Goal: Communication & Community: Ask a question

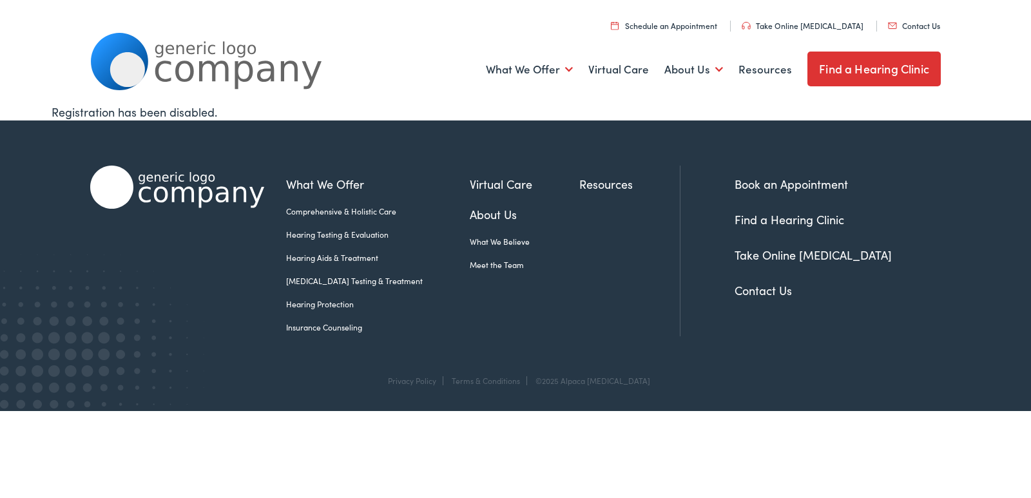
drag, startPoint x: 412, startPoint y: 135, endPoint x: 734, endPoint y: 262, distance: 346.8
click at [422, 135] on div "What We Offer Comprehensive & Holistic Care Hearing Testing & Evaluation Hearin…" at bounding box center [515, 247] width 850 height 254
click at [753, 287] on link "Contact Us" at bounding box center [762, 290] width 57 height 16
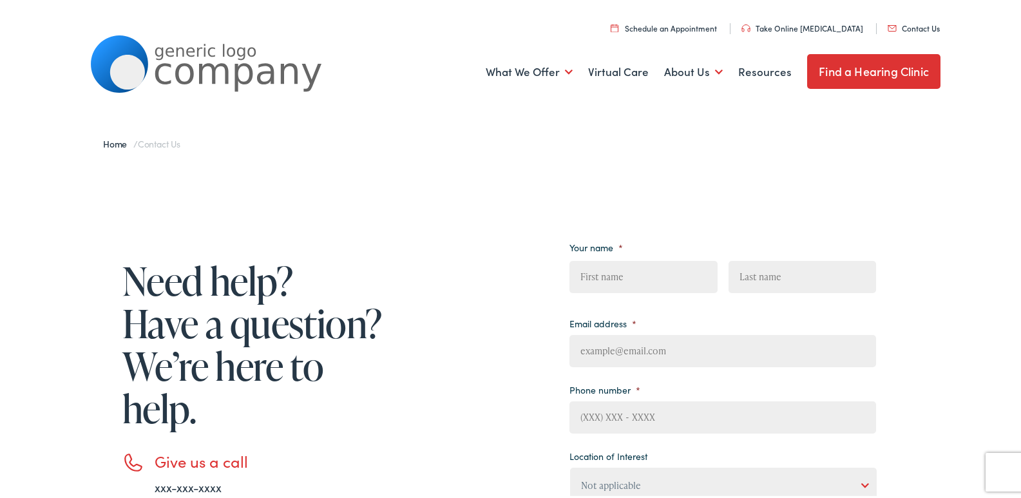
drag, startPoint x: 402, startPoint y: 236, endPoint x: 410, endPoint y: 236, distance: 8.4
click at [402, 236] on div "Need help? Have a question? We’re here to help. Give us a call xxx-xxx-xxxx Ema…" at bounding box center [483, 472] width 786 height 495
click at [640, 273] on input "First" at bounding box center [644, 274] width 148 height 32
type input "[PERSON_NAME]"
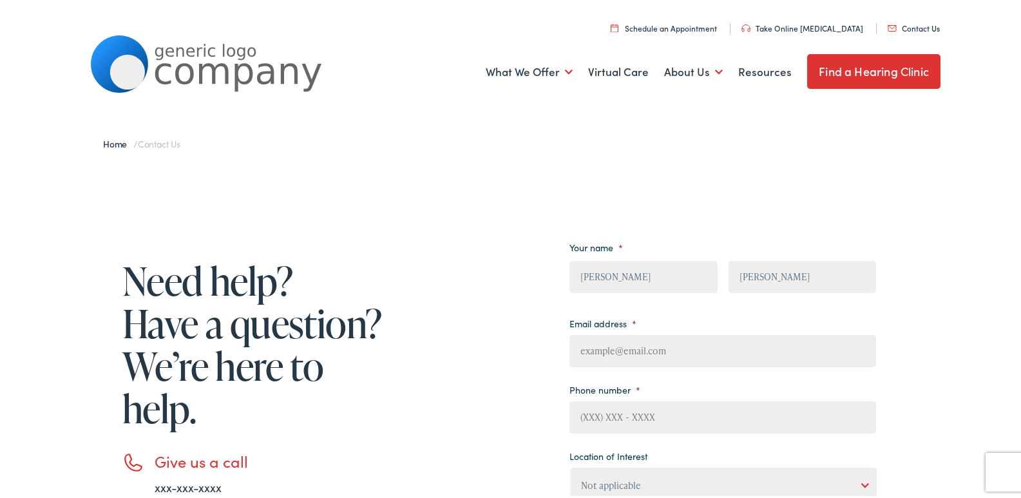
type input "[PERSON_NAME][EMAIL_ADDRESS][DOMAIN_NAME]"
type input "2167852684"
click at [495, 299] on div "Need help? Have a question? We’re here to help. Give us a call xxx-xxx-xxxx Ema…" at bounding box center [483, 472] width 786 height 495
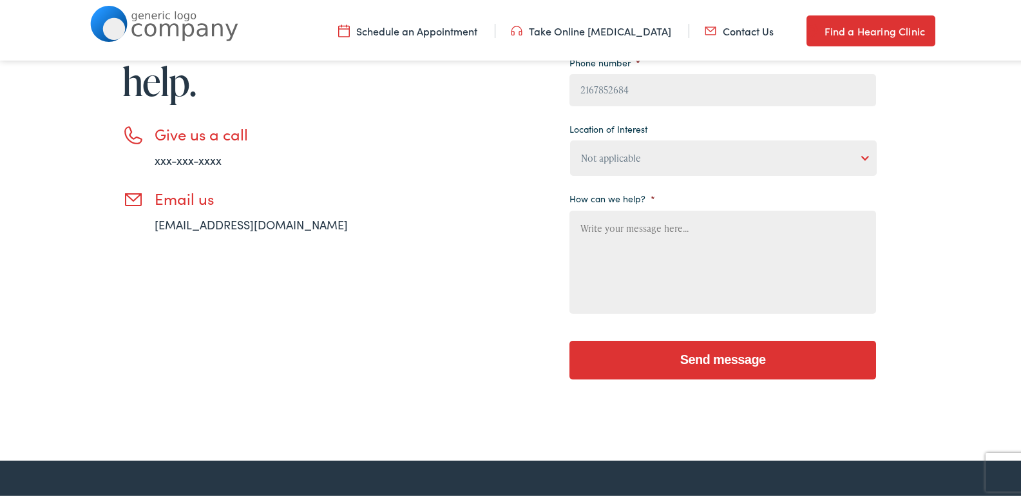
click at [642, 168] on select "Not applicable [PERSON_NAME] [MEDICAL_DATA], Seguin Estes [MEDICAL_DATA], San […" at bounding box center [723, 155] width 307 height 35
select select "[PERSON_NAME] [MEDICAL_DATA], [GEOGRAPHIC_DATA]"
click at [570, 138] on select "Not applicable [PERSON_NAME] [MEDICAL_DATA], Seguin Estes [MEDICAL_DATA], San […" at bounding box center [723, 155] width 307 height 35
click at [491, 231] on div "Need help? Have a question? We’re here to help. Give us a call xxx-xxx-xxxx Ema…" at bounding box center [483, 145] width 786 height 495
paste textarea "As a local business, Premier Window Cleaning proudly serves the neighborhood ar…"
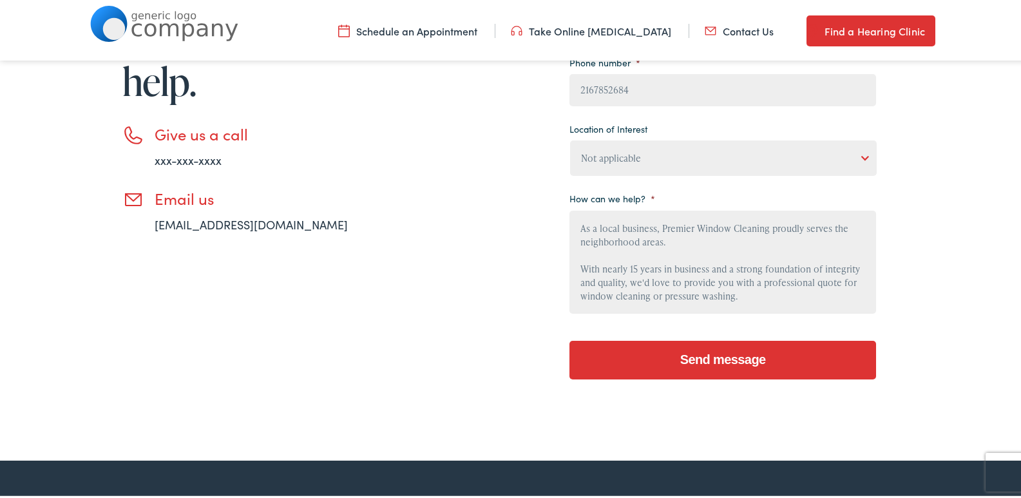
click at [712, 245] on textarea "As a local business, Premier Window Cleaning proudly serves the neighborhood ar…" at bounding box center [723, 259] width 307 height 103
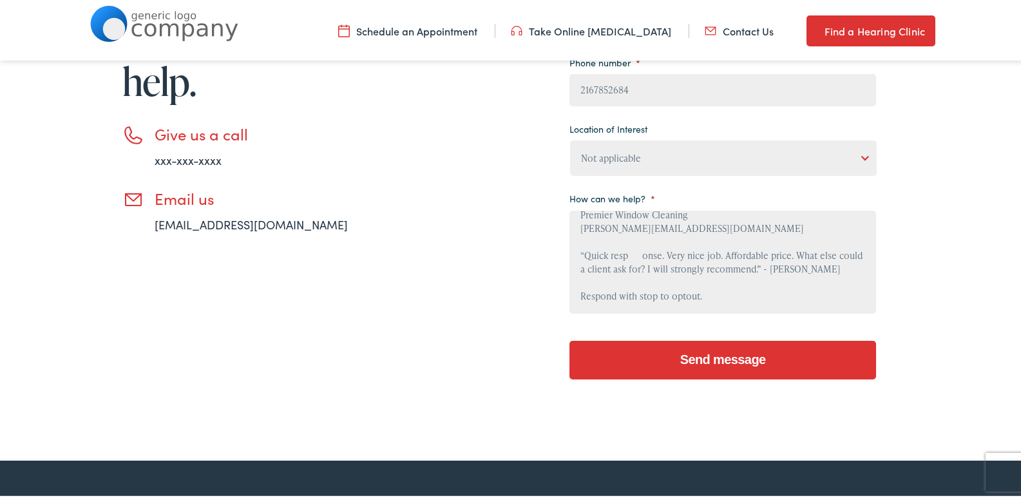
type textarea "As a local business, Premier Window Cleaning proudly serves the neighborhood ar…"
click at [687, 347] on input "Send message" at bounding box center [723, 357] width 307 height 39
click at [704, 356] on input "Send message" at bounding box center [723, 357] width 307 height 39
